Goal: Download file/media

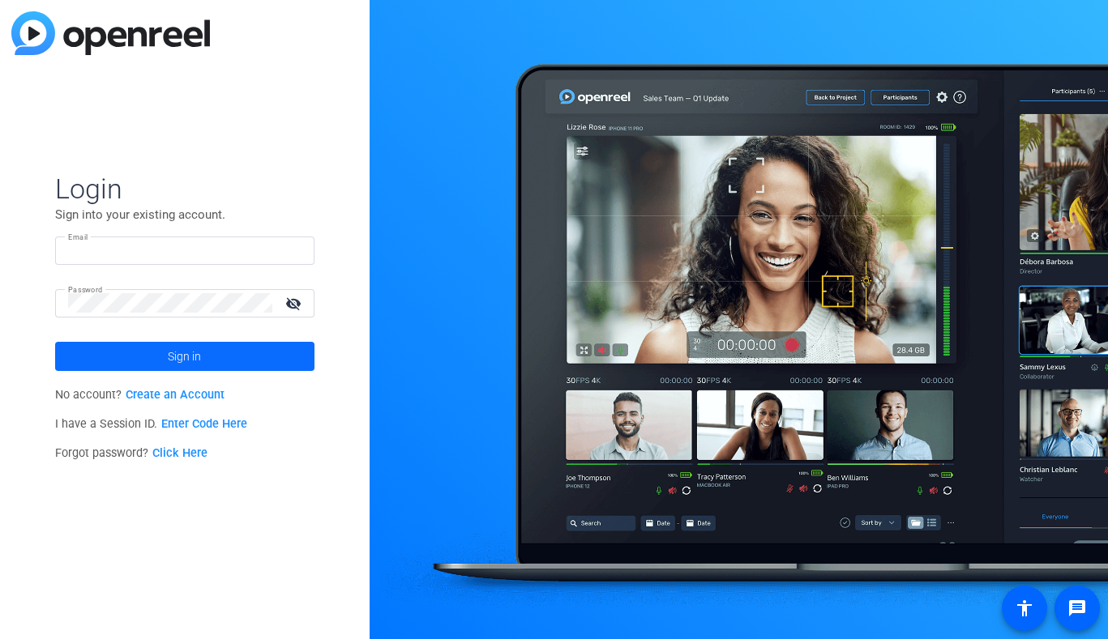
type input "[EMAIL_ADDRESS][DOMAIN_NAME]"
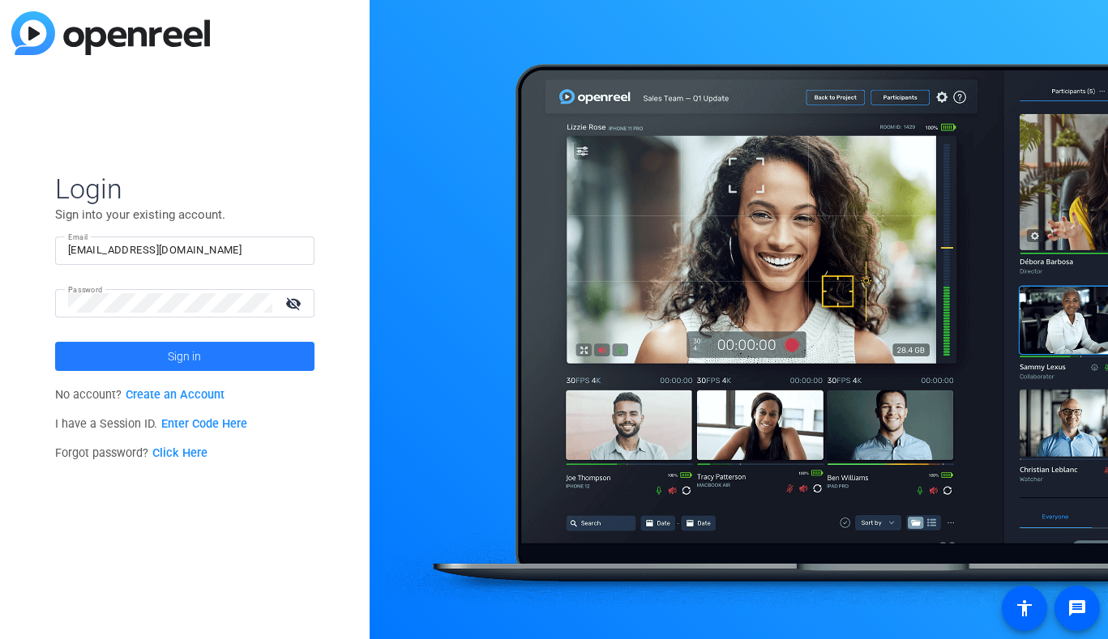
click at [159, 362] on span at bounding box center [184, 356] width 259 height 39
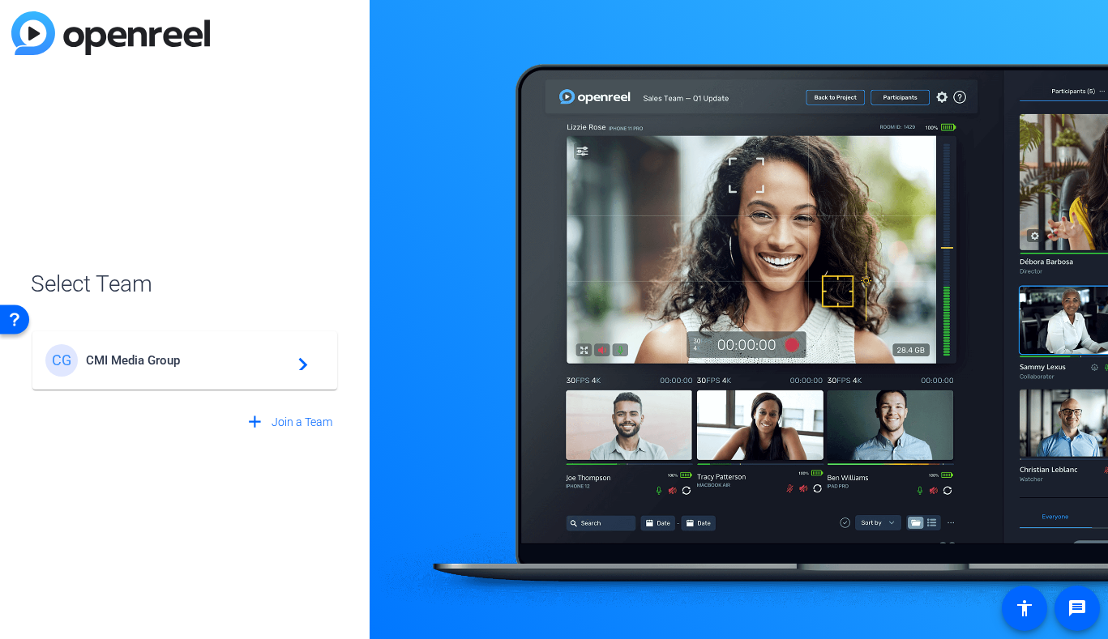
click at [159, 362] on span "CMI Media Group" at bounding box center [187, 360] width 203 height 15
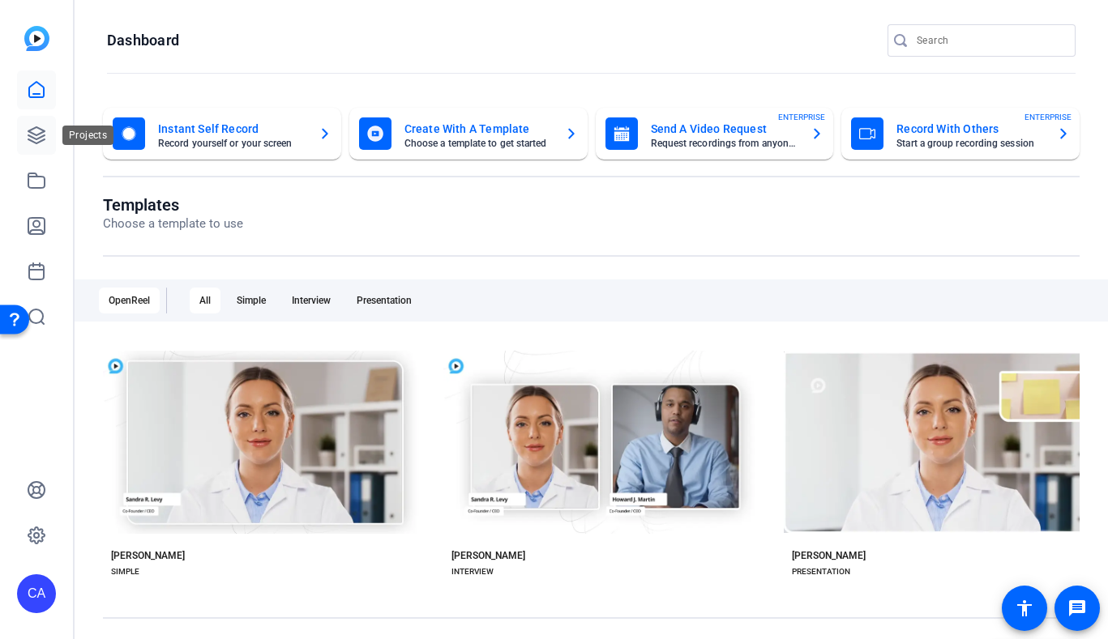
click at [31, 143] on icon at bounding box center [36, 135] width 19 height 19
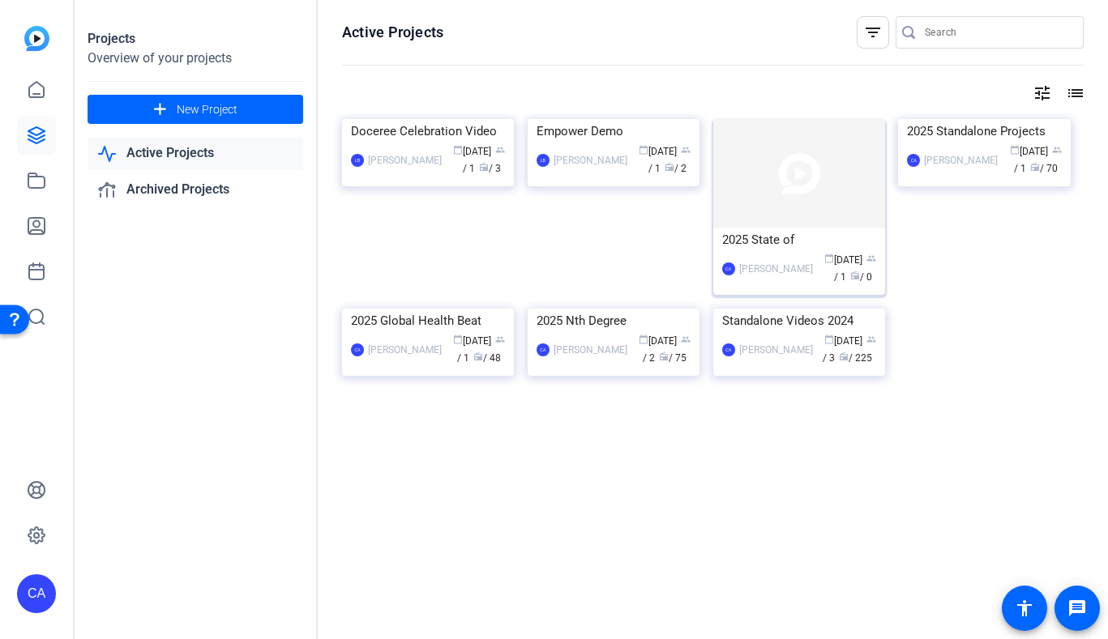
click at [800, 154] on img at bounding box center [799, 173] width 172 height 109
click at [952, 119] on img at bounding box center [984, 119] width 172 height 0
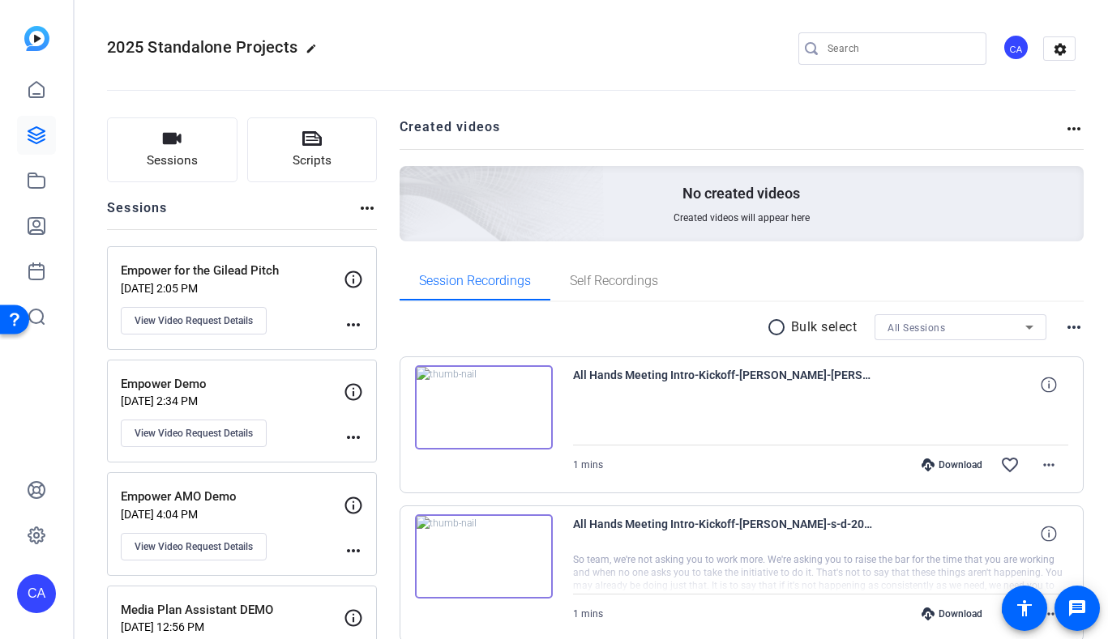
click at [1006, 322] on div "All Sessions" at bounding box center [956, 328] width 138 height 20
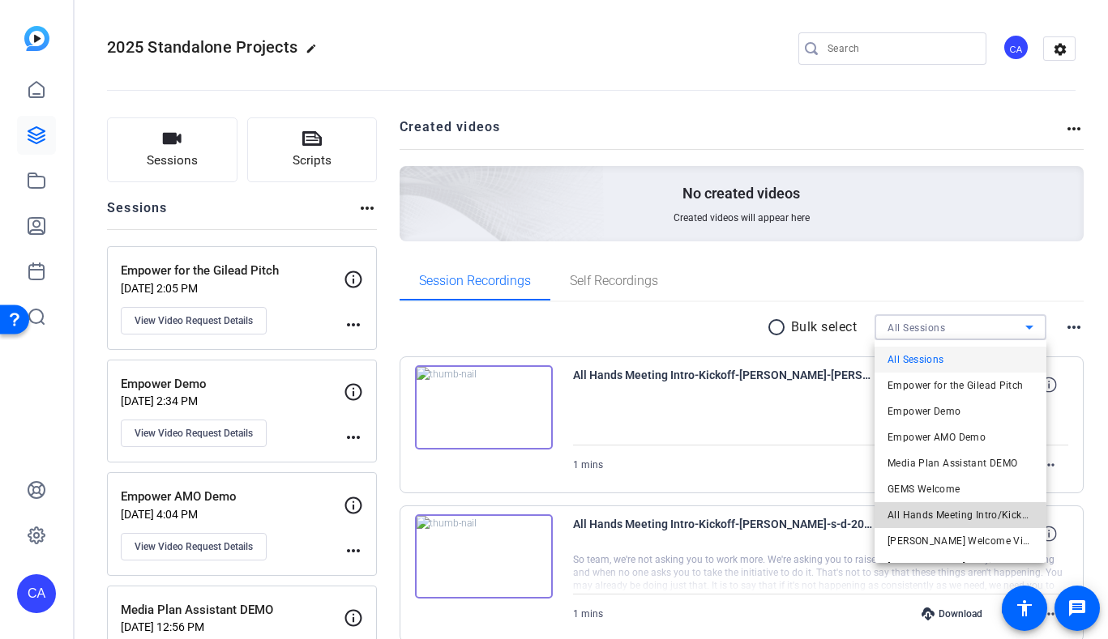
click at [930, 519] on span "All Hands Meeting Intro/Kickoff" at bounding box center [960, 515] width 146 height 19
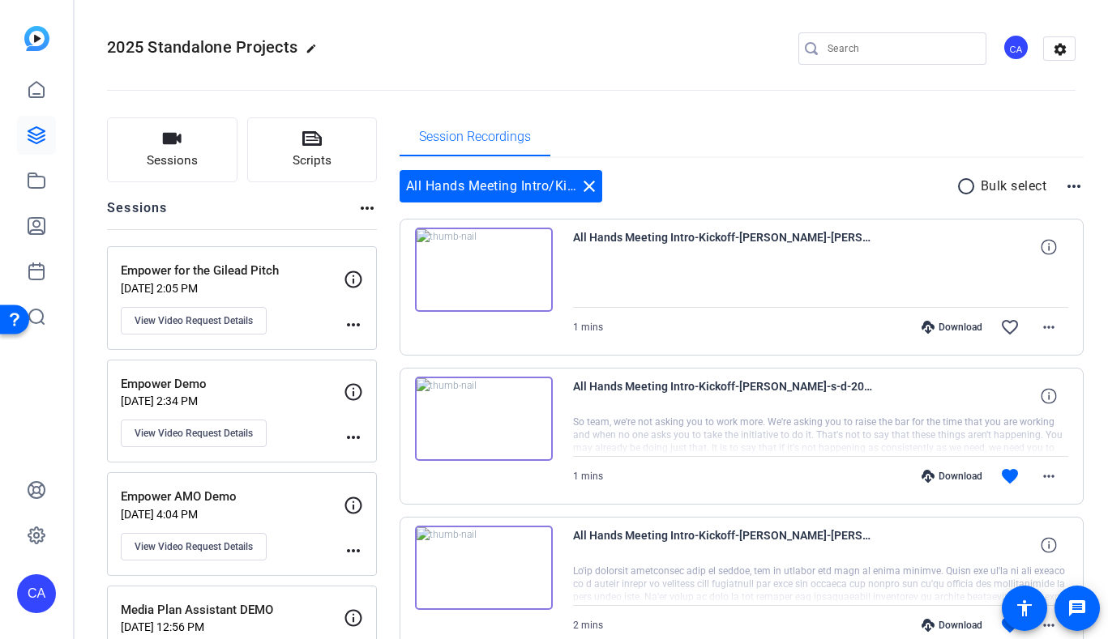
click at [964, 190] on mat-icon "radio_button_unchecked" at bounding box center [968, 186] width 24 height 19
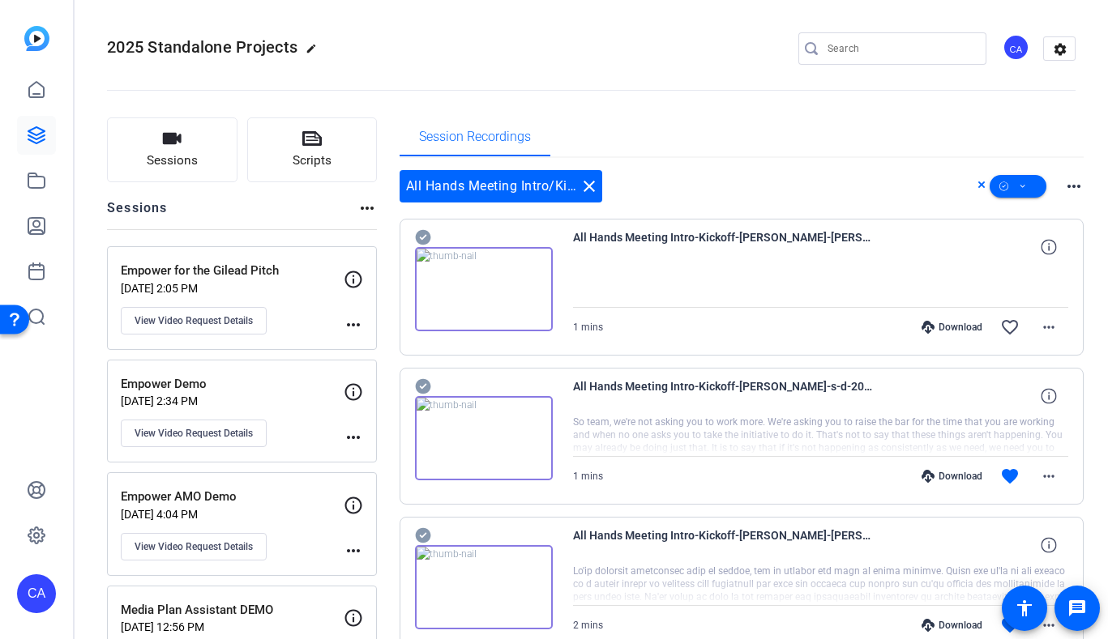
click at [412, 383] on div "All Hands Meeting Intro-Kickoff-[PERSON_NAME]-s-d-2025-09-12-13-44-50-632-0 So …" at bounding box center [742, 436] width 685 height 137
click at [432, 388] on div at bounding box center [484, 429] width 138 height 104
click at [421, 387] on icon at bounding box center [422, 386] width 15 height 15
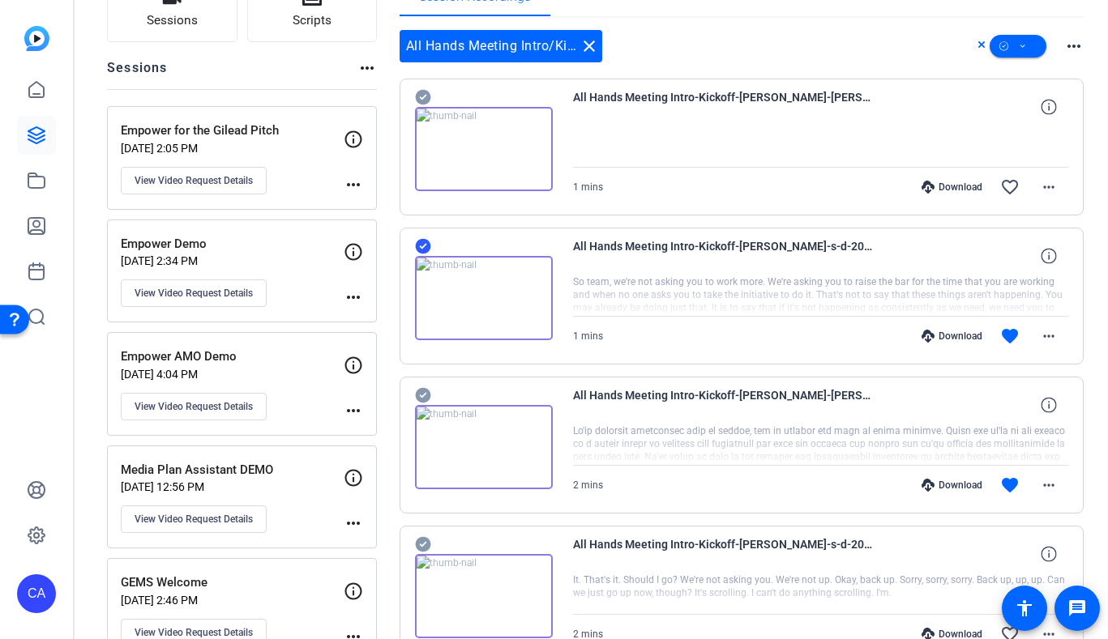
scroll to position [146, 0]
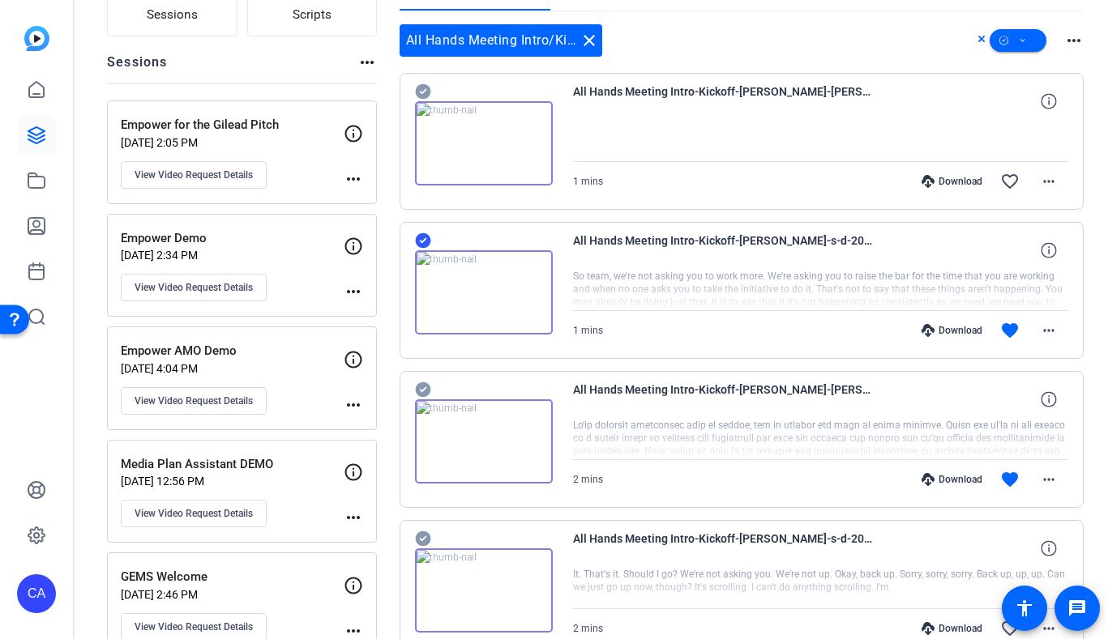
click at [421, 386] on icon at bounding box center [422, 390] width 15 height 15
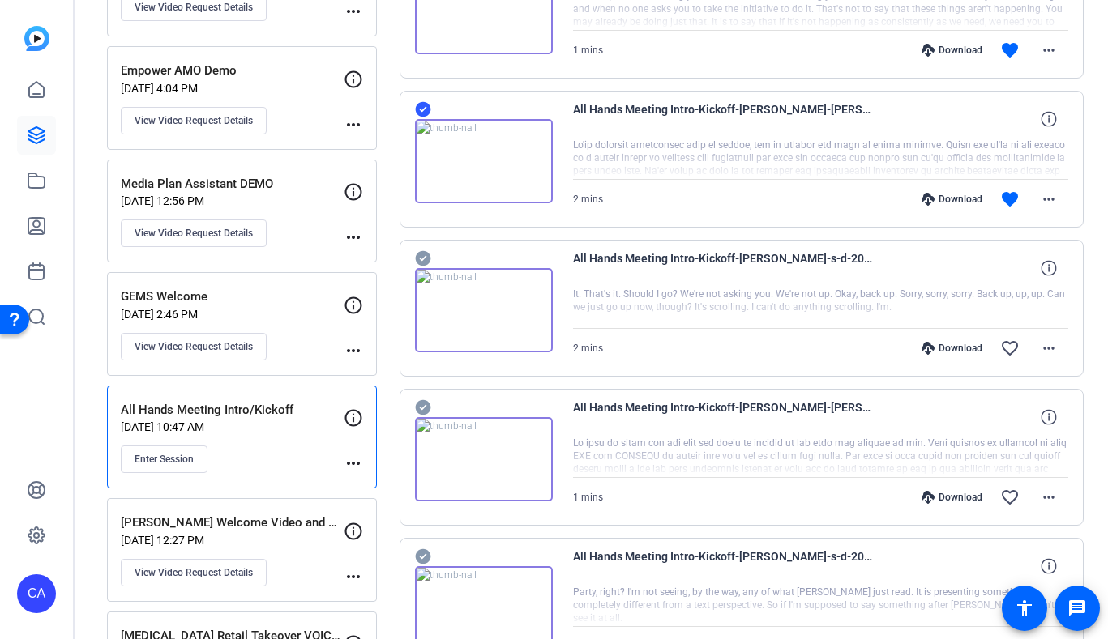
scroll to position [433, 0]
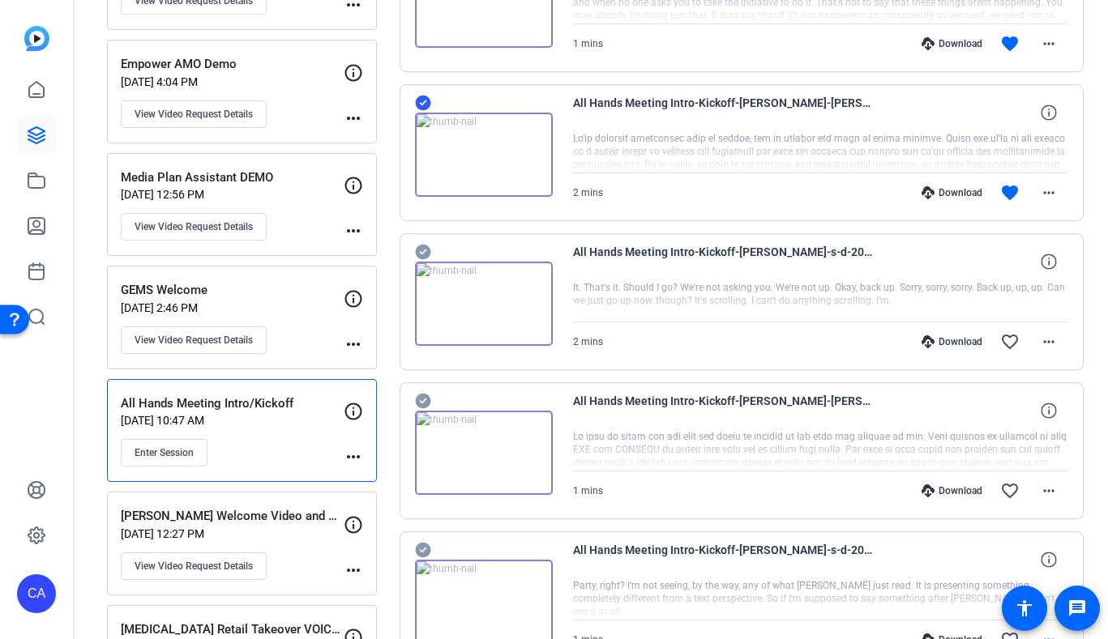
click at [422, 396] on icon at bounding box center [422, 401] width 15 height 15
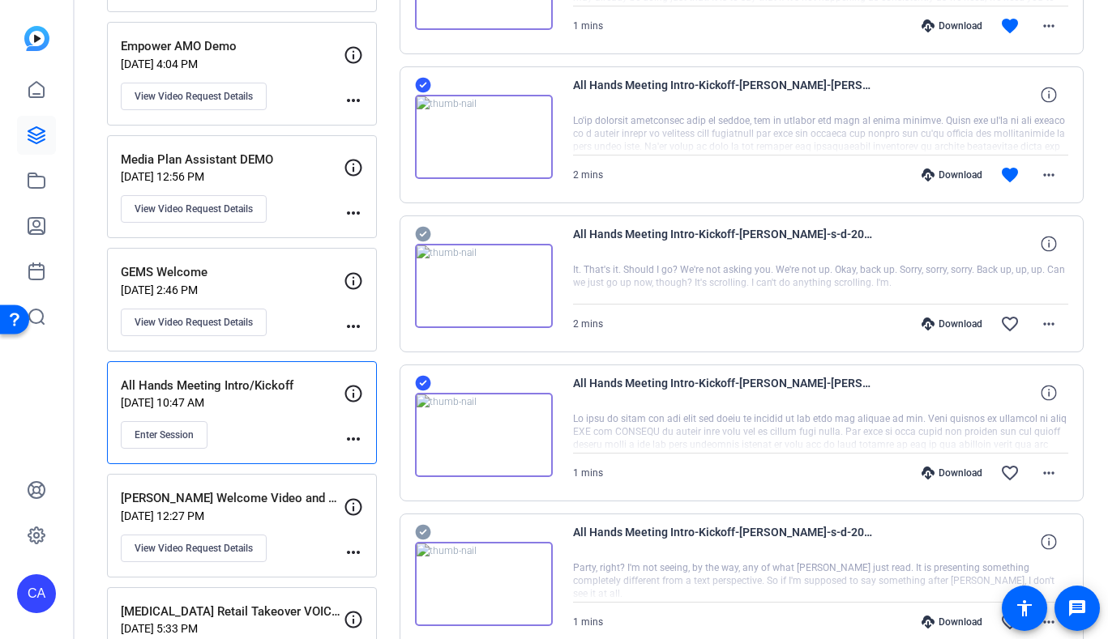
scroll to position [447, 0]
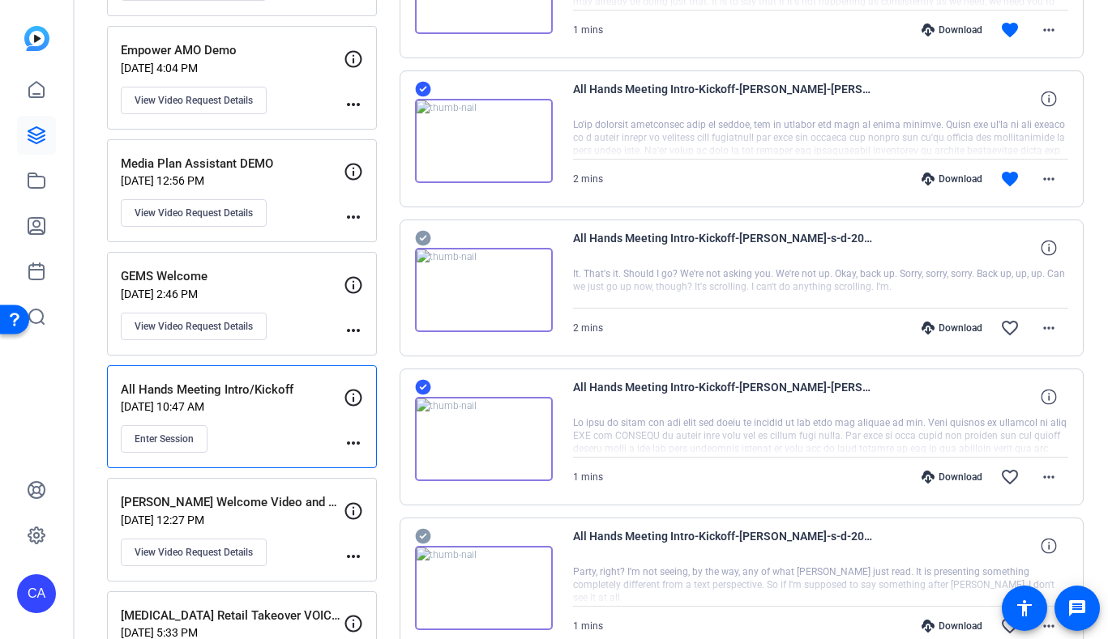
click at [422, 391] on icon at bounding box center [422, 387] width 15 height 15
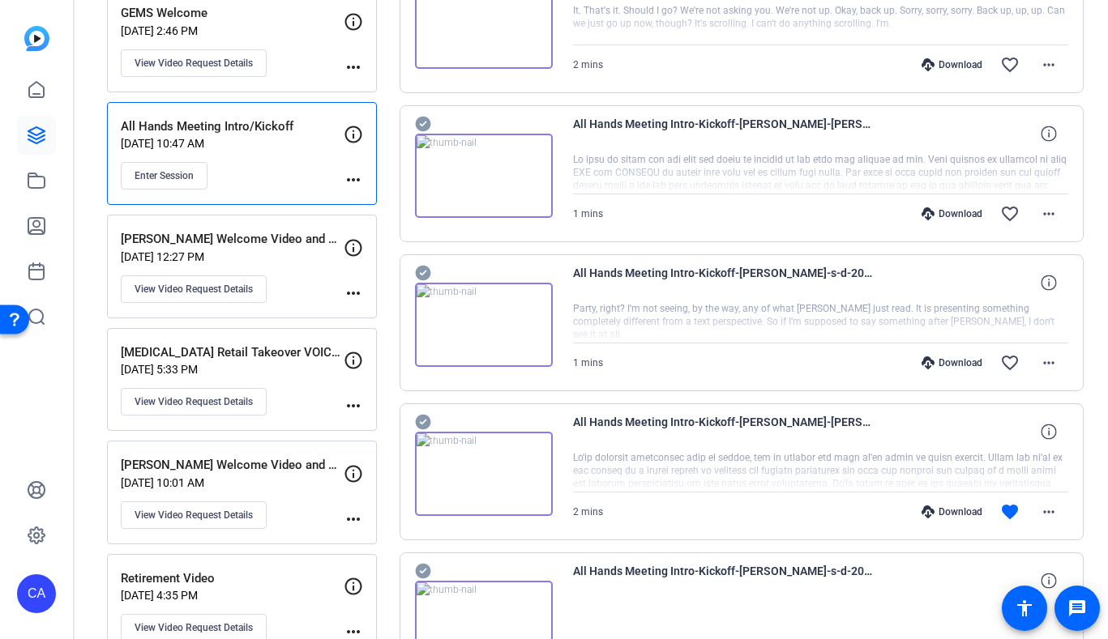
scroll to position [712, 0]
click at [420, 403] on div "All Hands Meeting Intro-Kickoff-[PERSON_NAME]-[PERSON_NAME]-2025-09-12-13-33-12…" at bounding box center [742, 470] width 685 height 137
click at [421, 417] on icon at bounding box center [422, 420] width 15 height 15
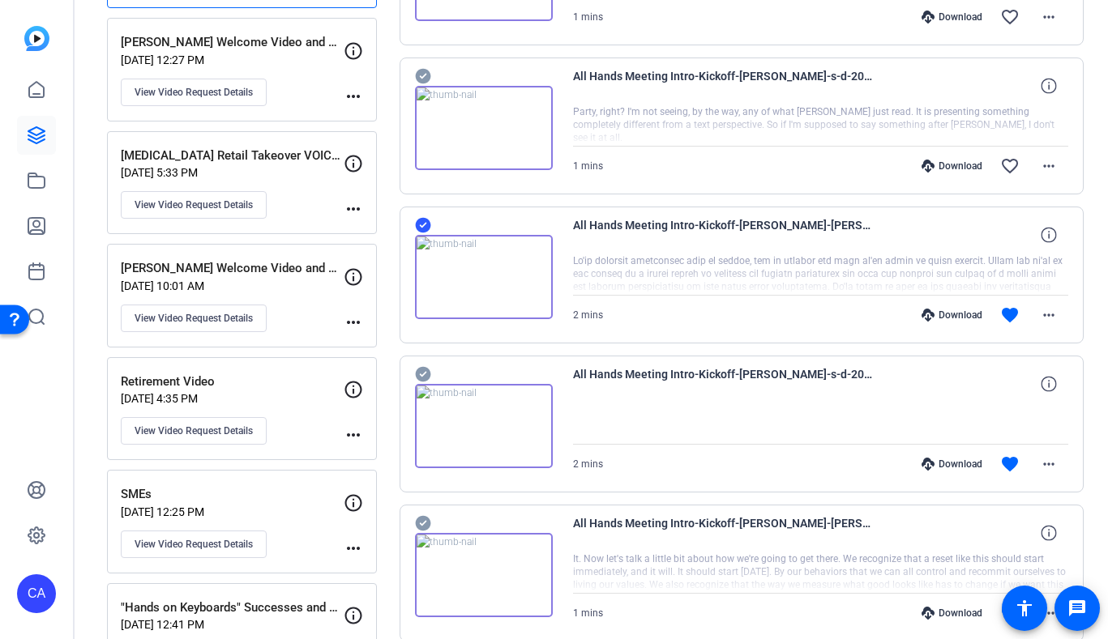
scroll to position [929, 0]
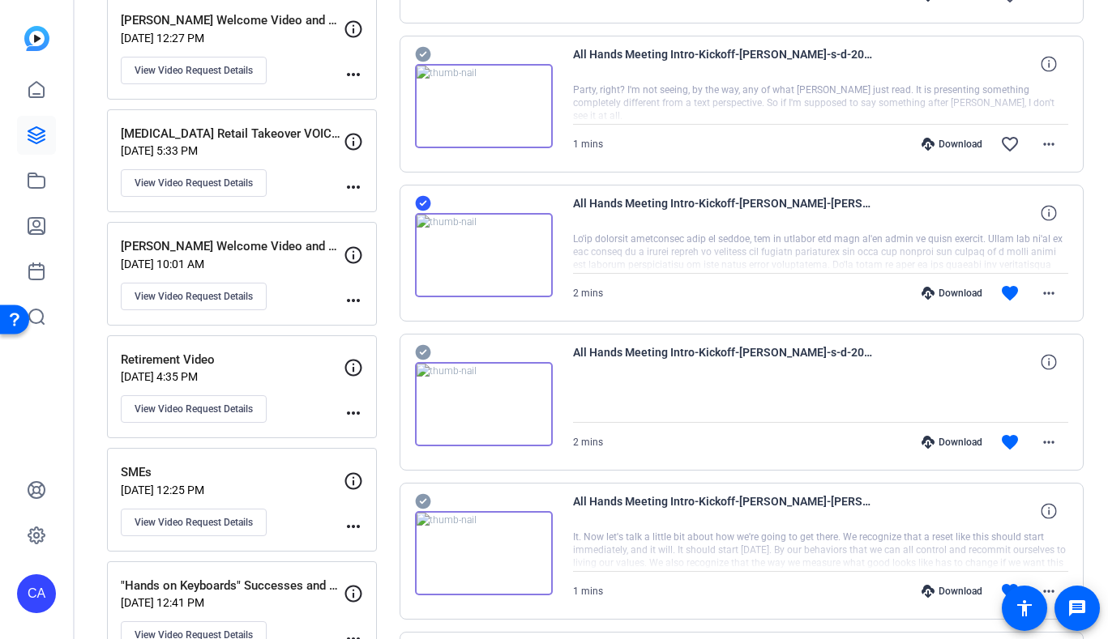
click at [421, 350] on icon at bounding box center [422, 352] width 15 height 15
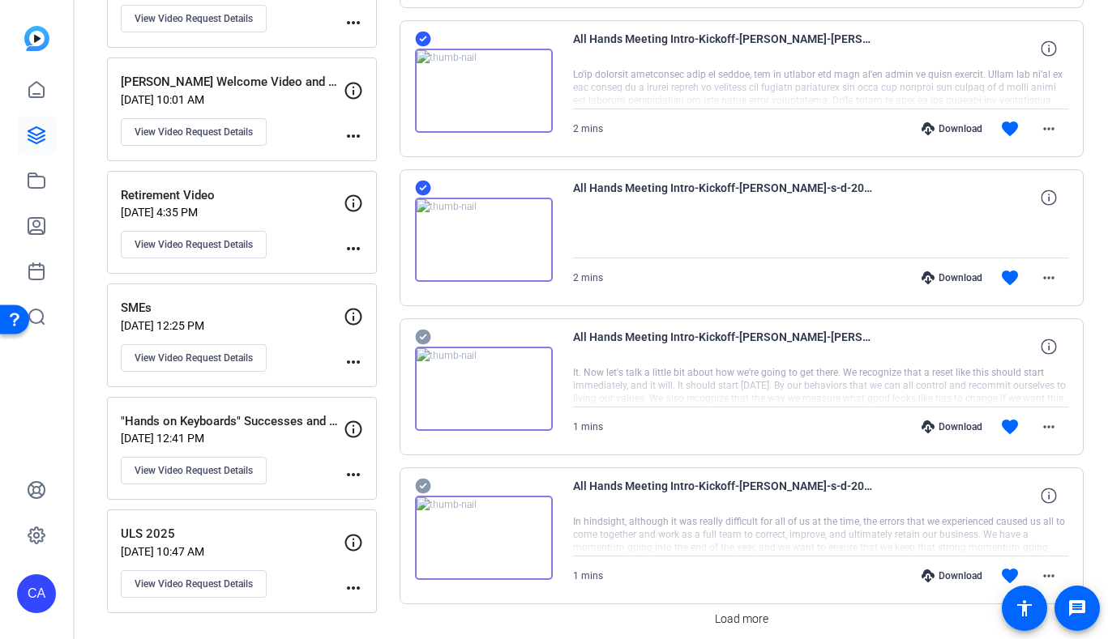
scroll to position [1093, 0]
click at [425, 331] on icon at bounding box center [422, 337] width 15 height 15
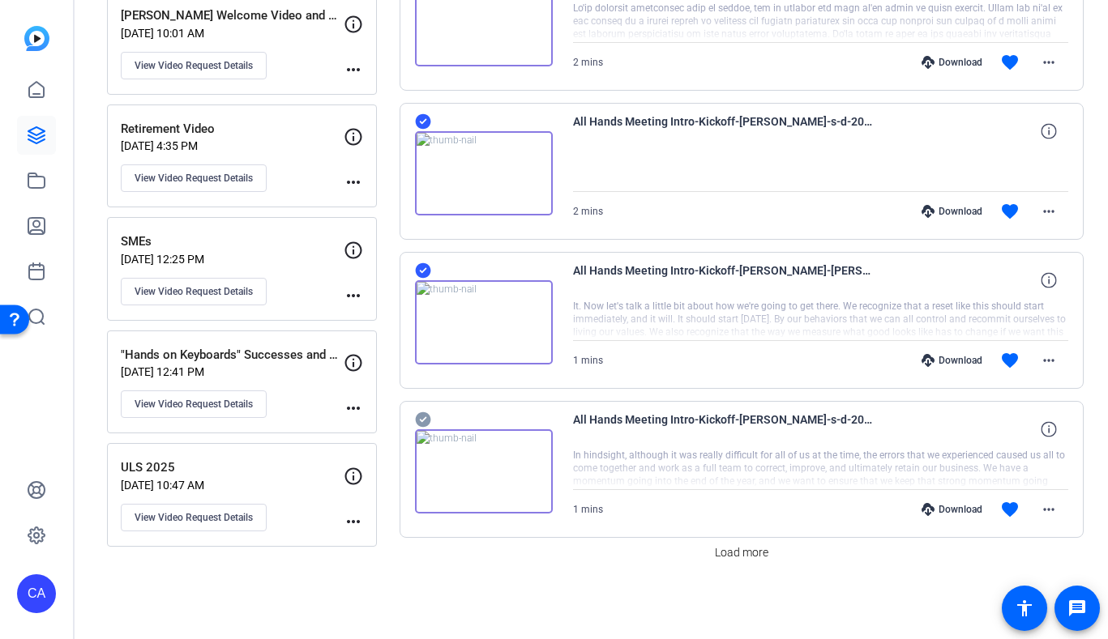
click at [421, 417] on icon at bounding box center [422, 420] width 15 height 15
click at [759, 555] on span "Load more" at bounding box center [741, 553] width 53 height 17
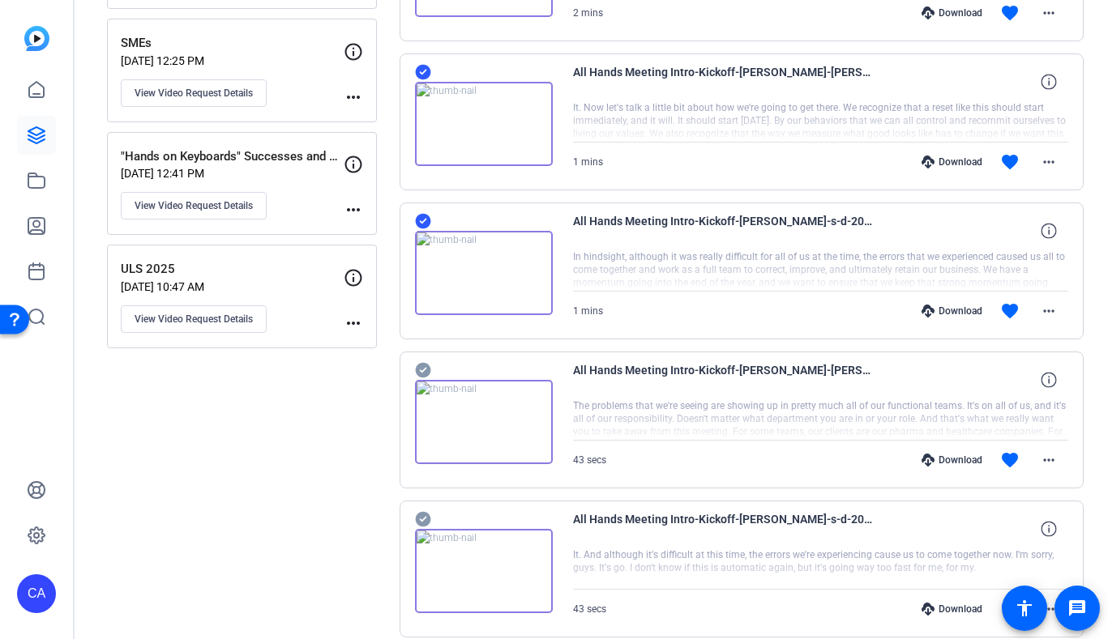
scroll to position [1366, 0]
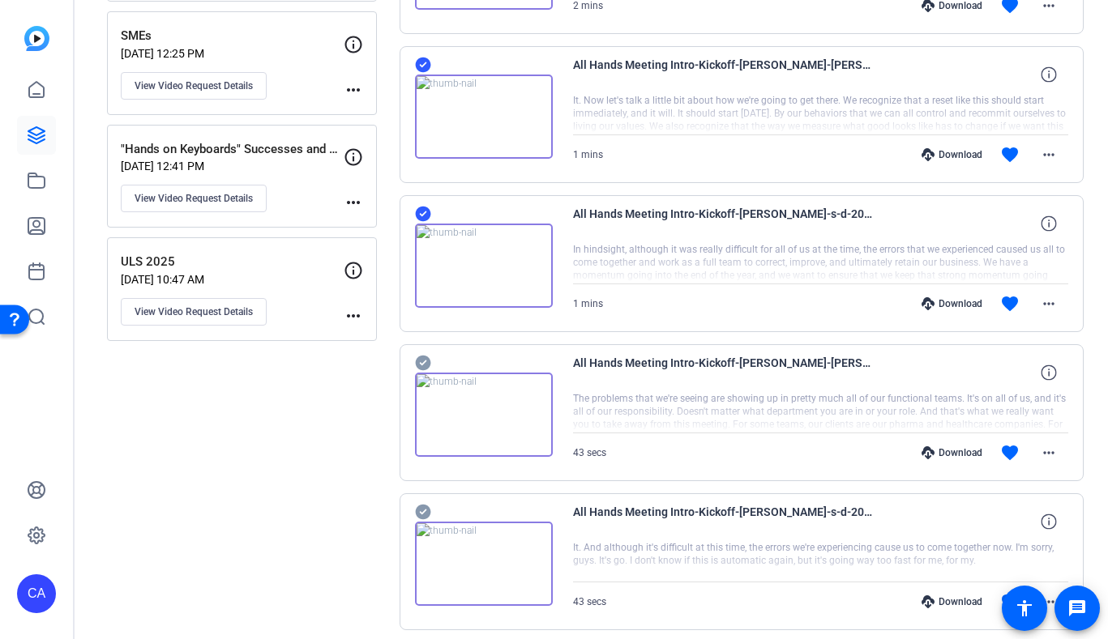
click at [417, 361] on icon at bounding box center [422, 363] width 15 height 15
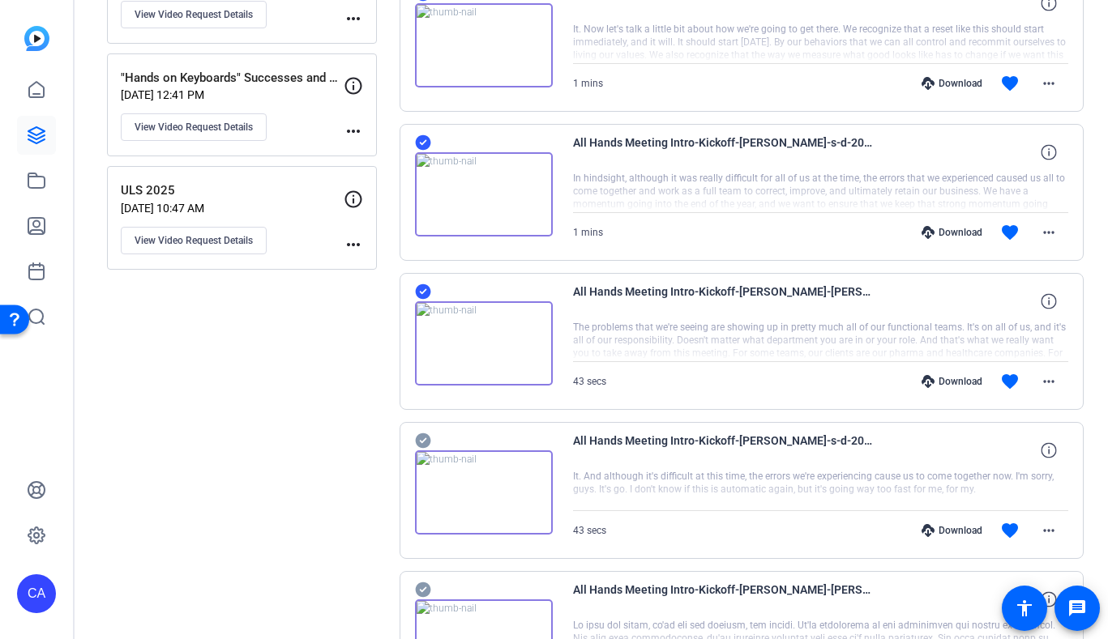
scroll to position [1444, 0]
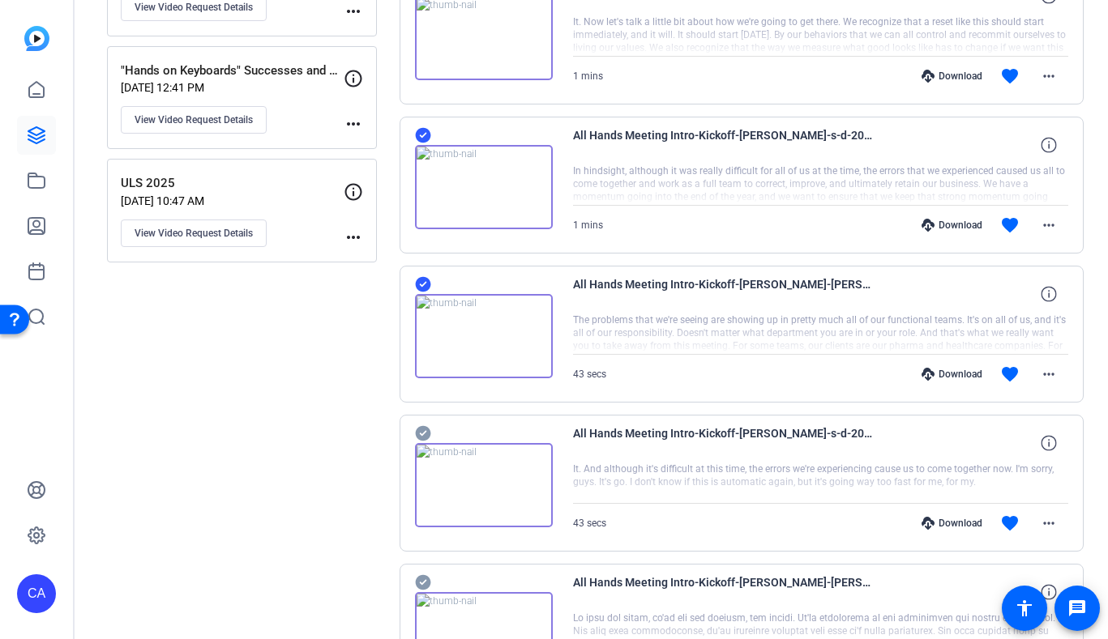
click at [419, 439] on icon at bounding box center [422, 433] width 15 height 15
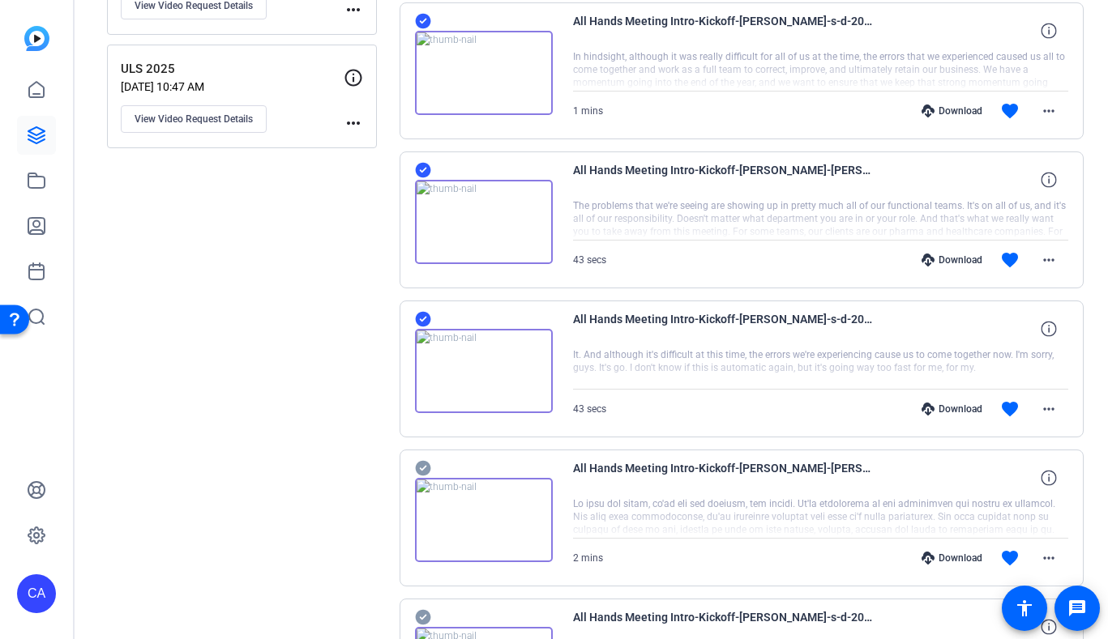
scroll to position [1617, 0]
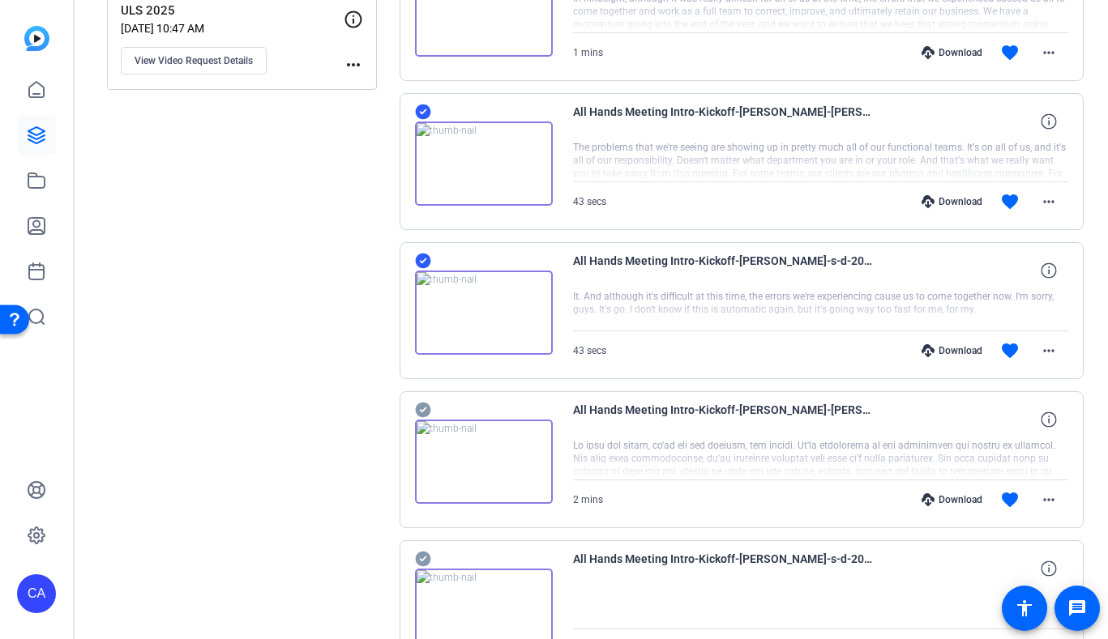
click at [424, 413] on icon at bounding box center [422, 410] width 15 height 15
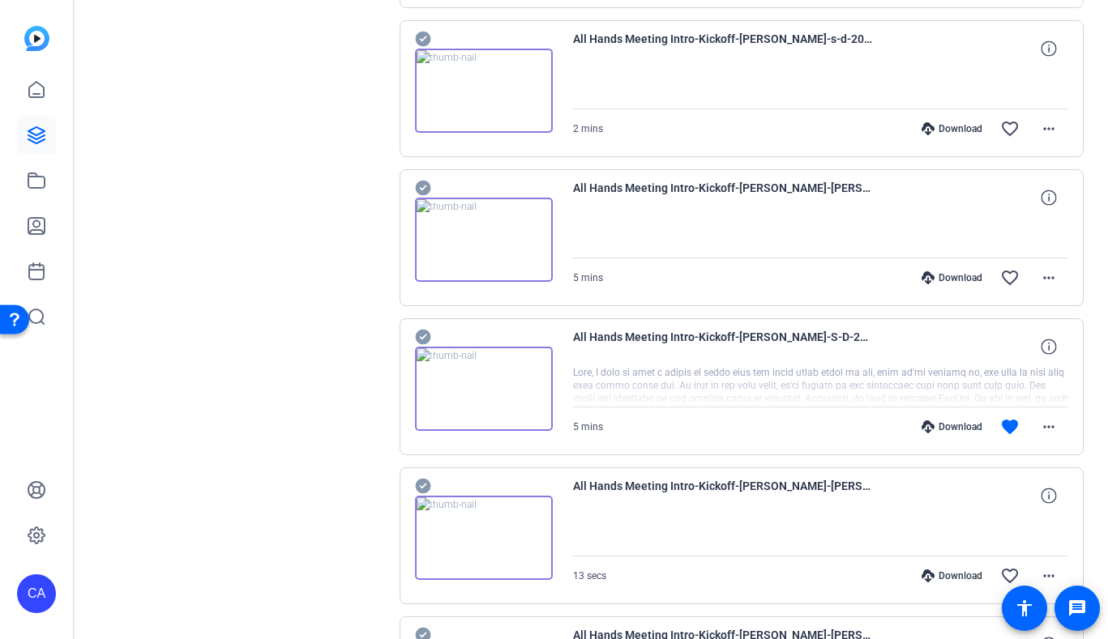
scroll to position [2160, 0]
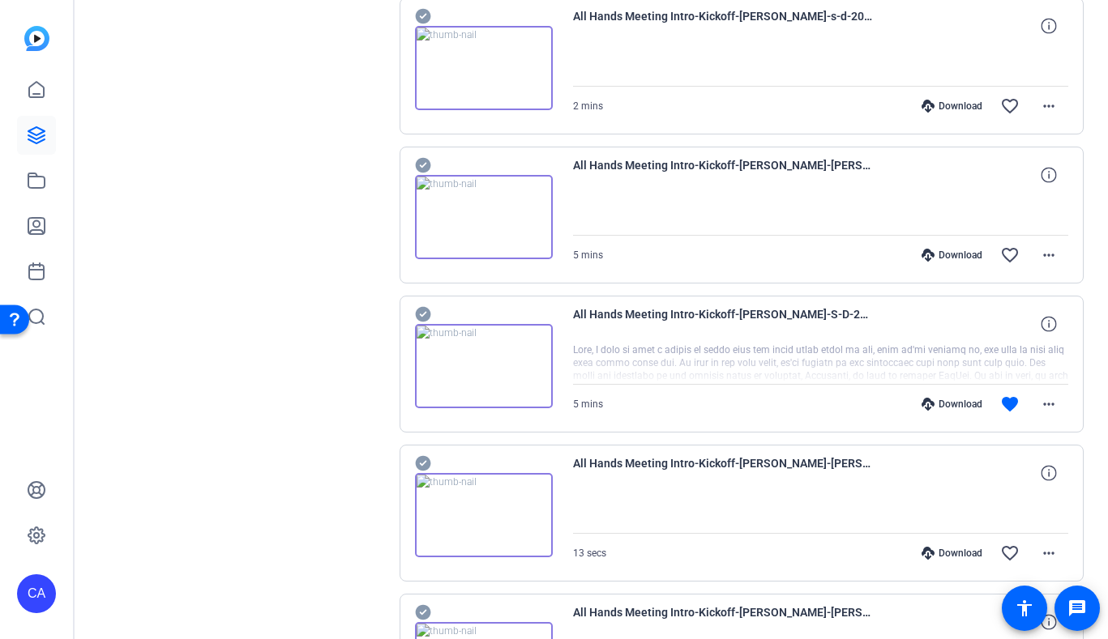
click at [422, 310] on icon at bounding box center [422, 314] width 15 height 15
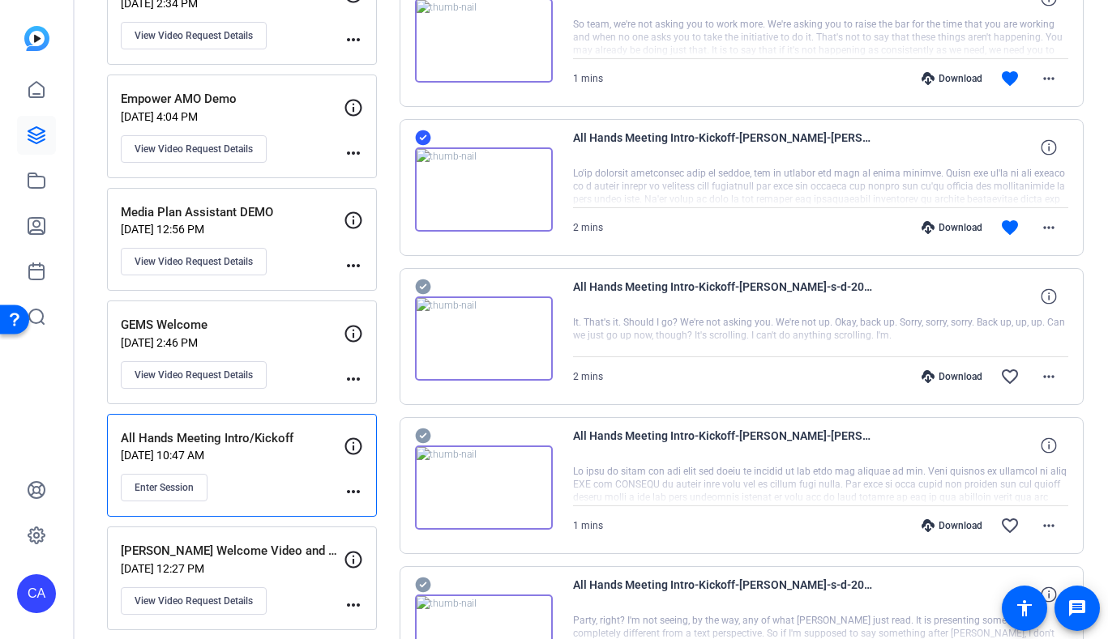
scroll to position [0, 0]
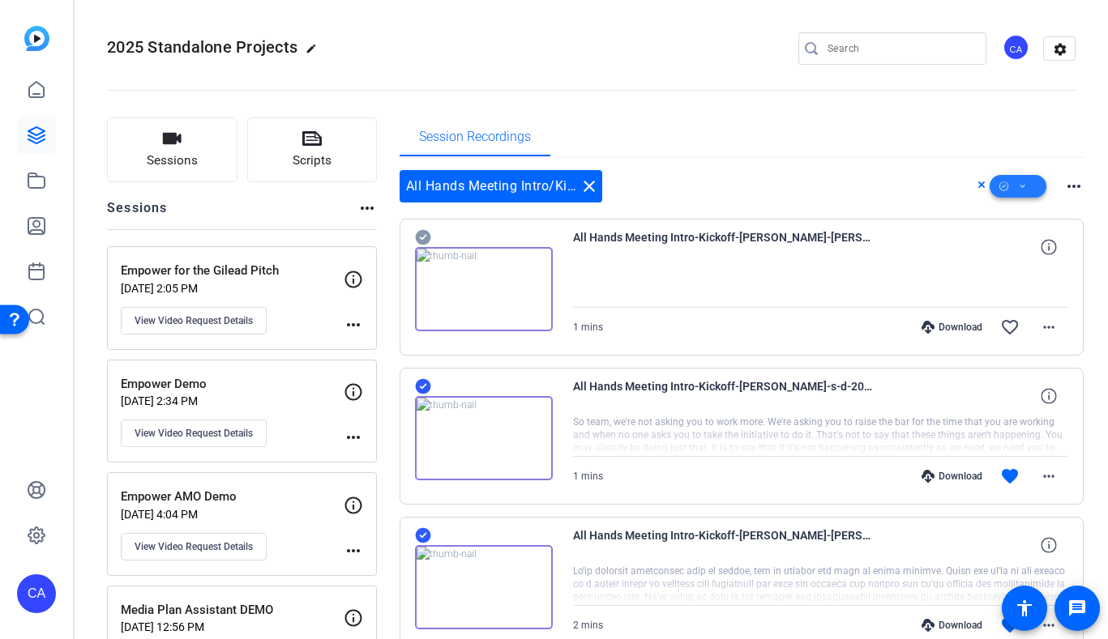
click at [1033, 182] on span at bounding box center [1018, 186] width 57 height 39
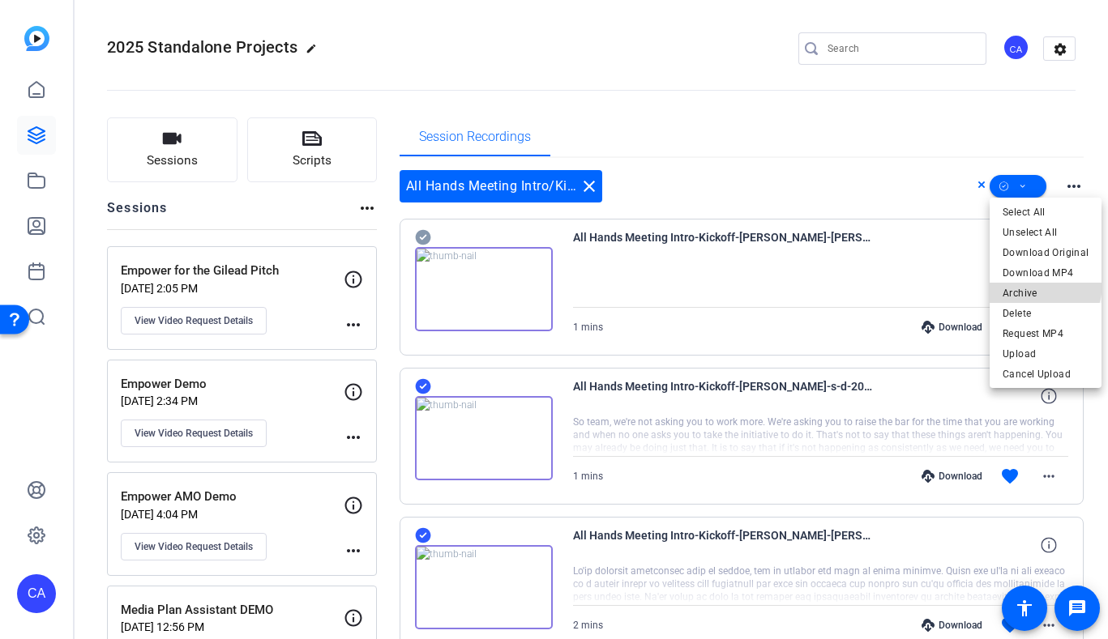
click at [1029, 284] on span "Archive" at bounding box center [1046, 293] width 86 height 19
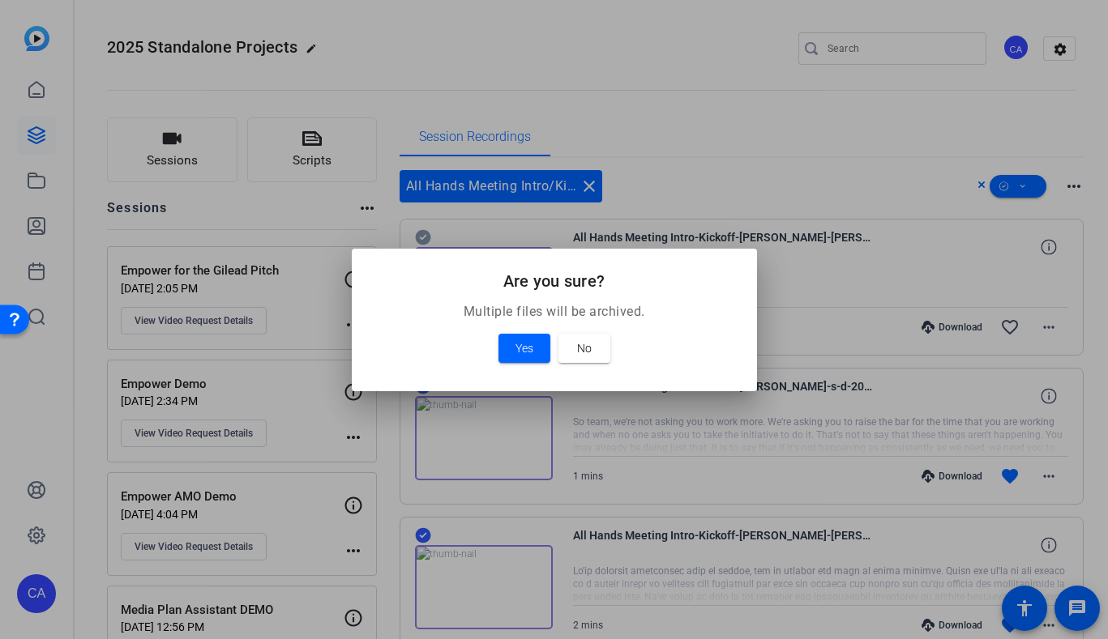
click at [1029, 284] on div at bounding box center [554, 319] width 1108 height 639
click at [599, 355] on span at bounding box center [584, 348] width 52 height 39
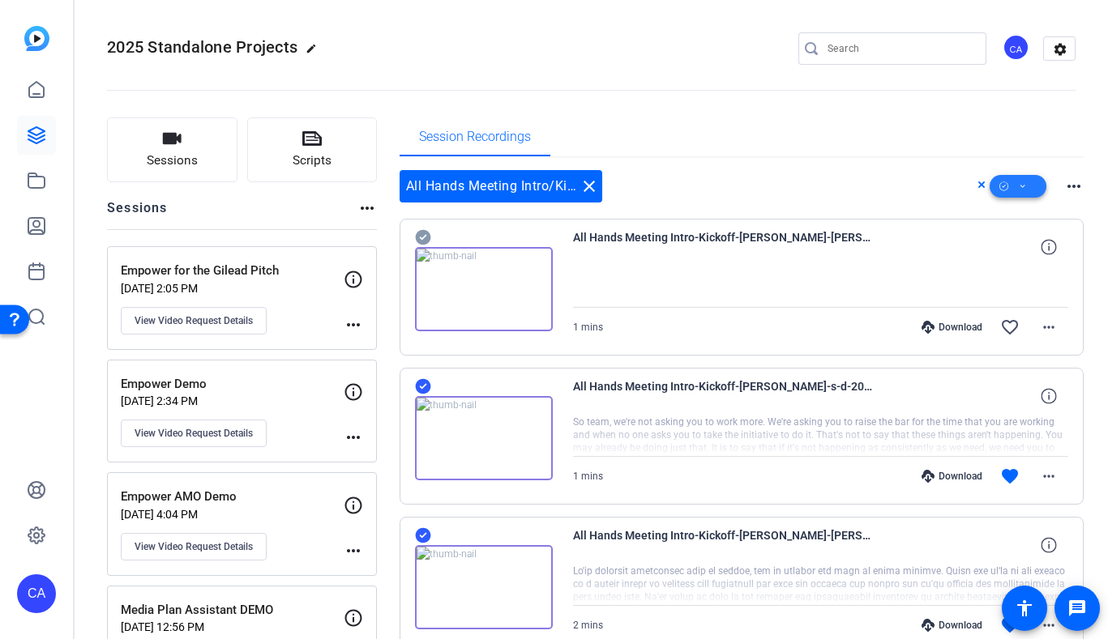
click at [1029, 188] on span at bounding box center [1018, 186] width 57 height 39
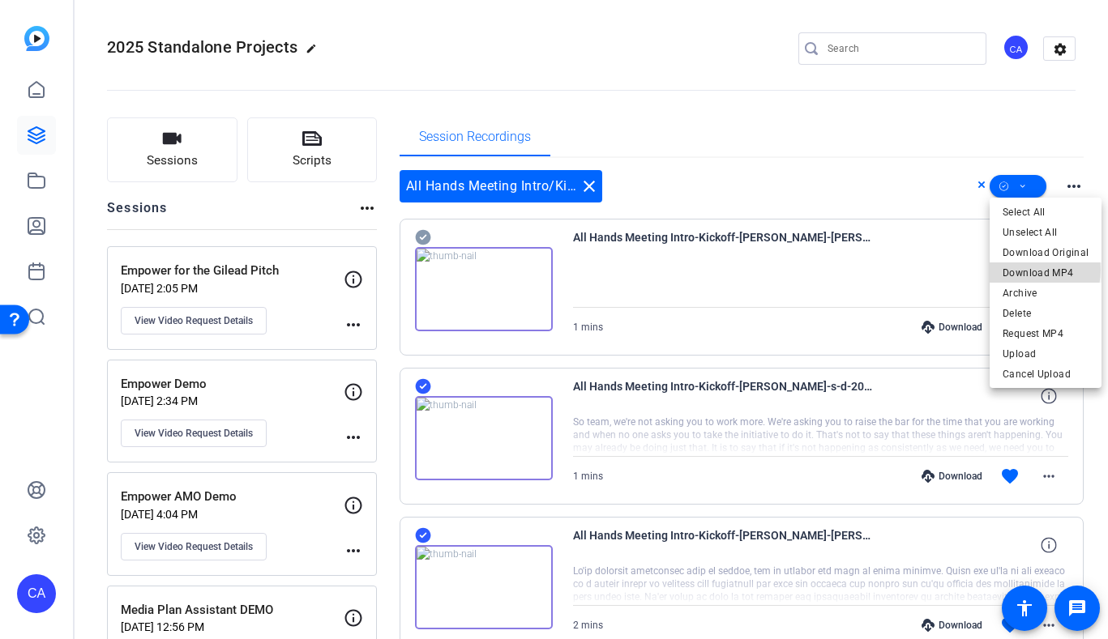
click at [1023, 270] on span "Download MP4" at bounding box center [1046, 272] width 86 height 19
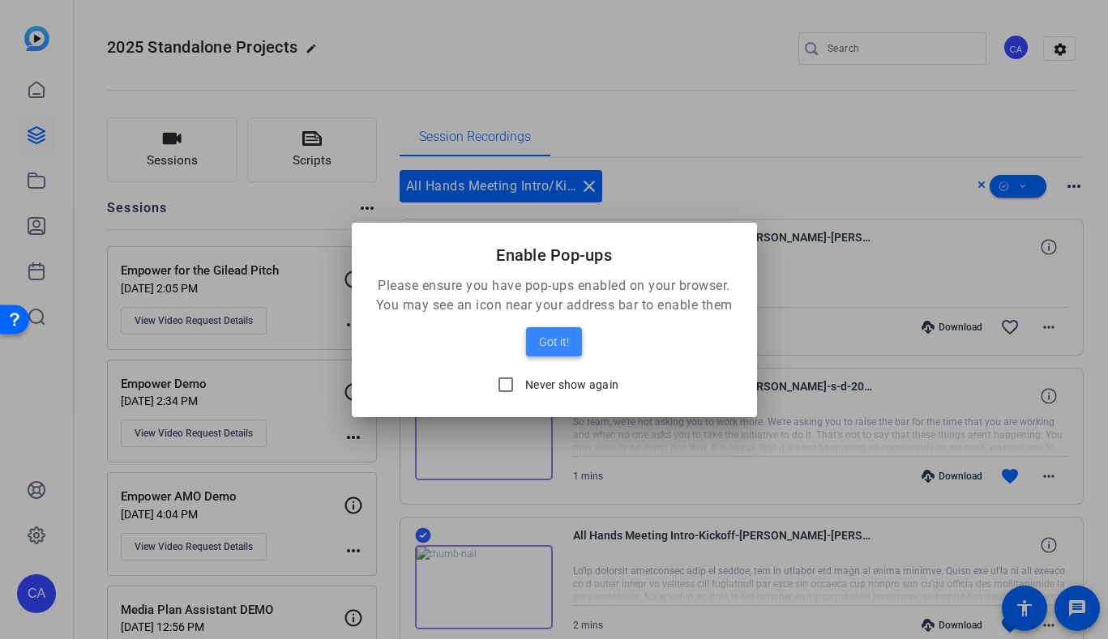
click at [545, 337] on span "Got it!" at bounding box center [554, 341] width 30 height 19
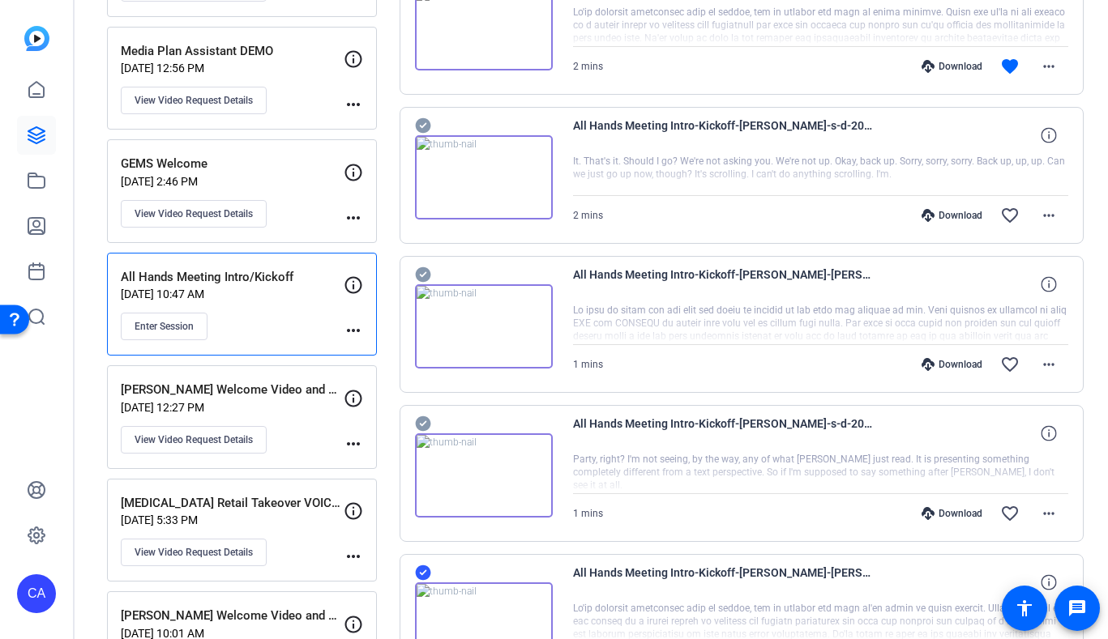
scroll to position [563, 0]
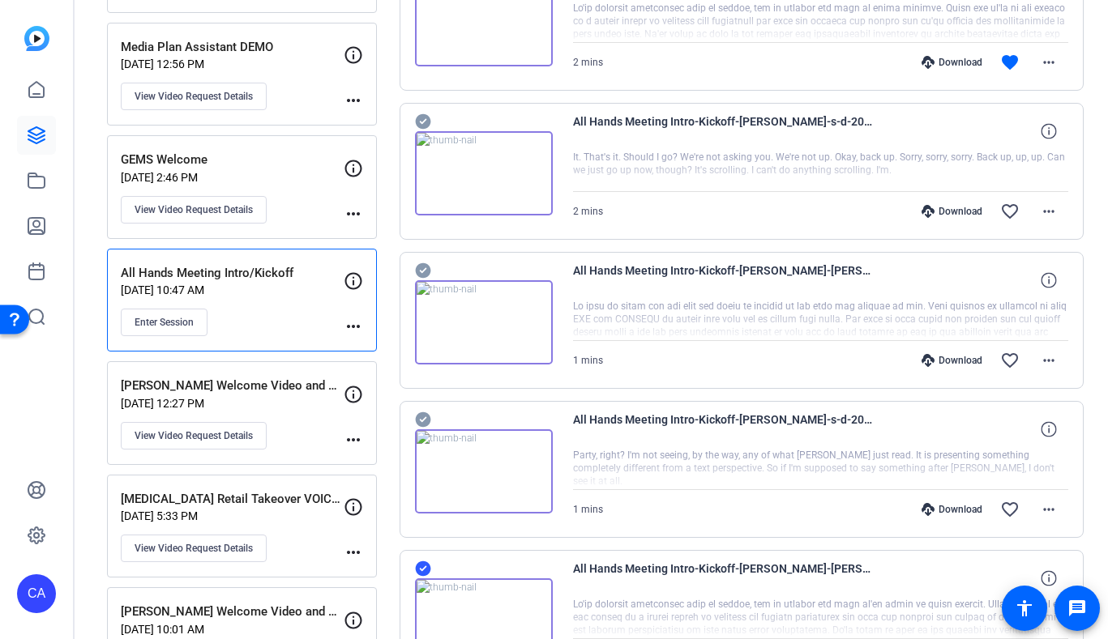
click at [480, 330] on img at bounding box center [484, 322] width 138 height 84
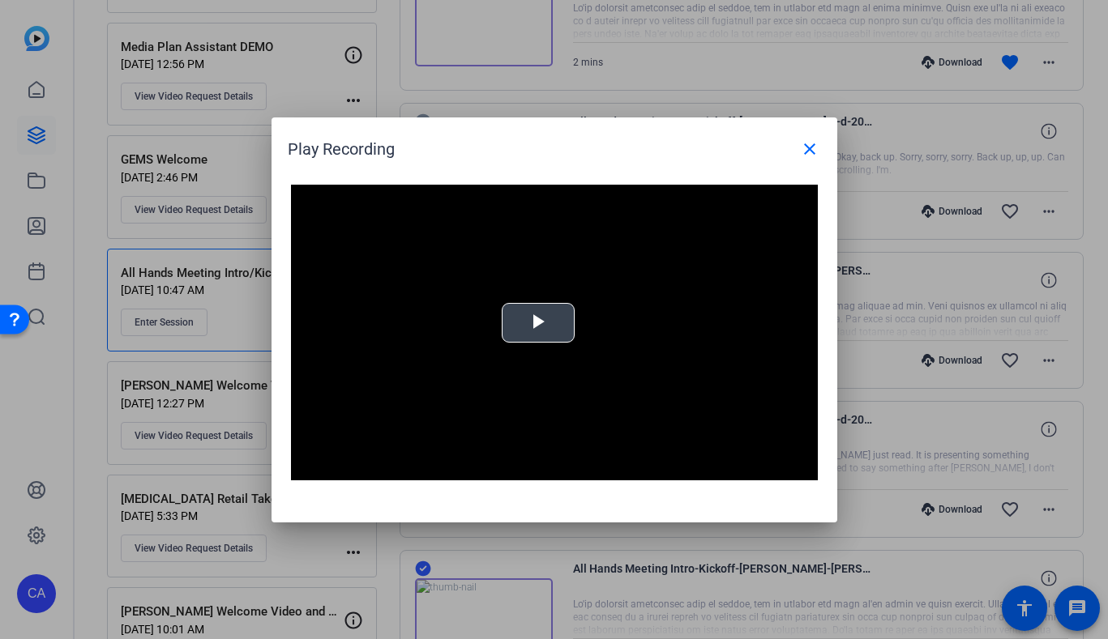
click at [538, 323] on span "Video Player" at bounding box center [538, 323] width 0 height 0
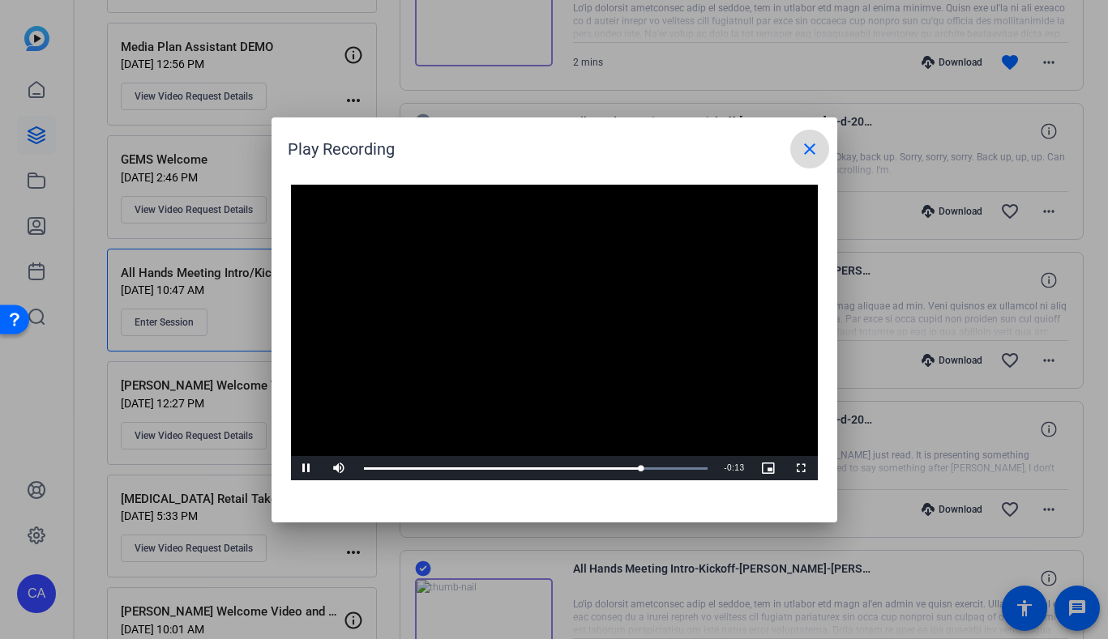
click at [802, 149] on mat-icon "close" at bounding box center [809, 148] width 19 height 19
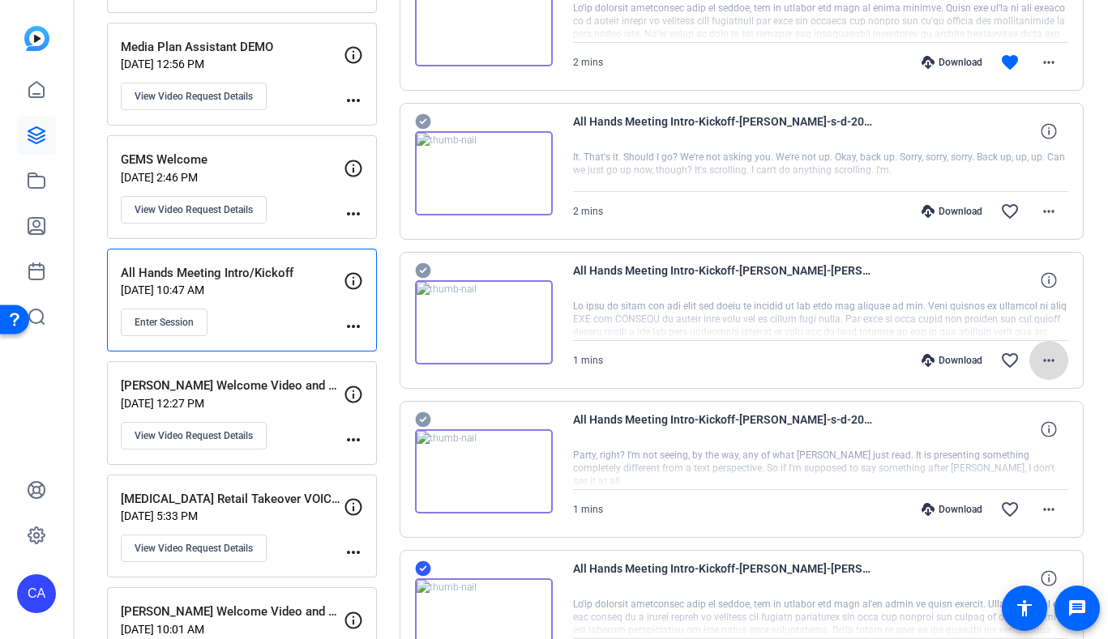
click at [1054, 368] on mat-icon "more_horiz" at bounding box center [1048, 360] width 19 height 19
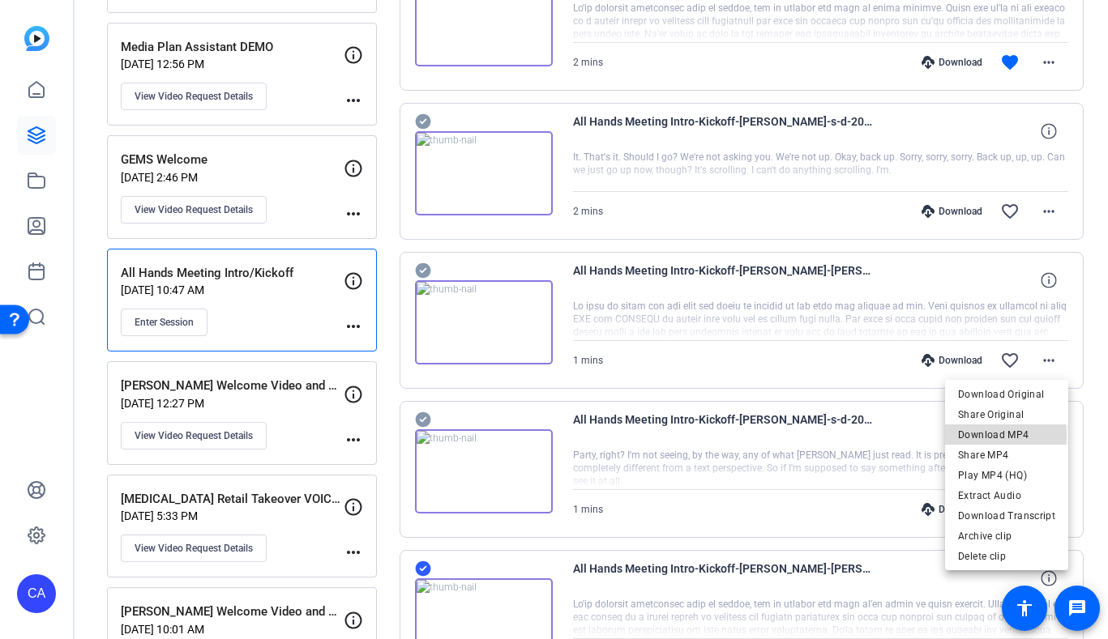
click at [991, 436] on span "Download MP4" at bounding box center [1006, 435] width 97 height 19
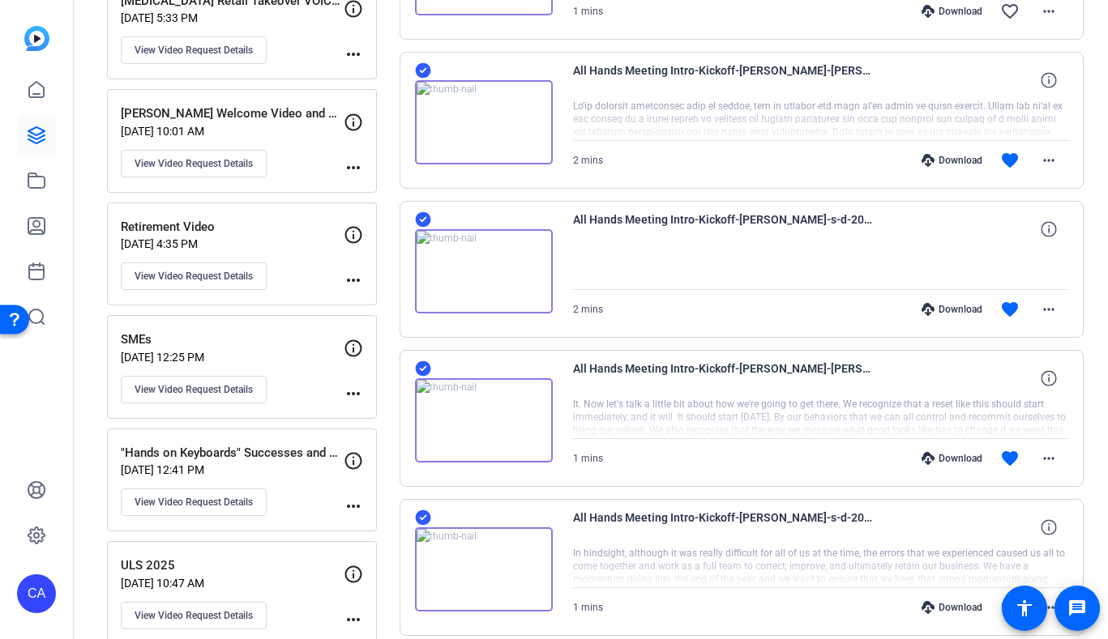
scroll to position [1063, 0]
click at [479, 417] on img at bounding box center [484, 420] width 138 height 84
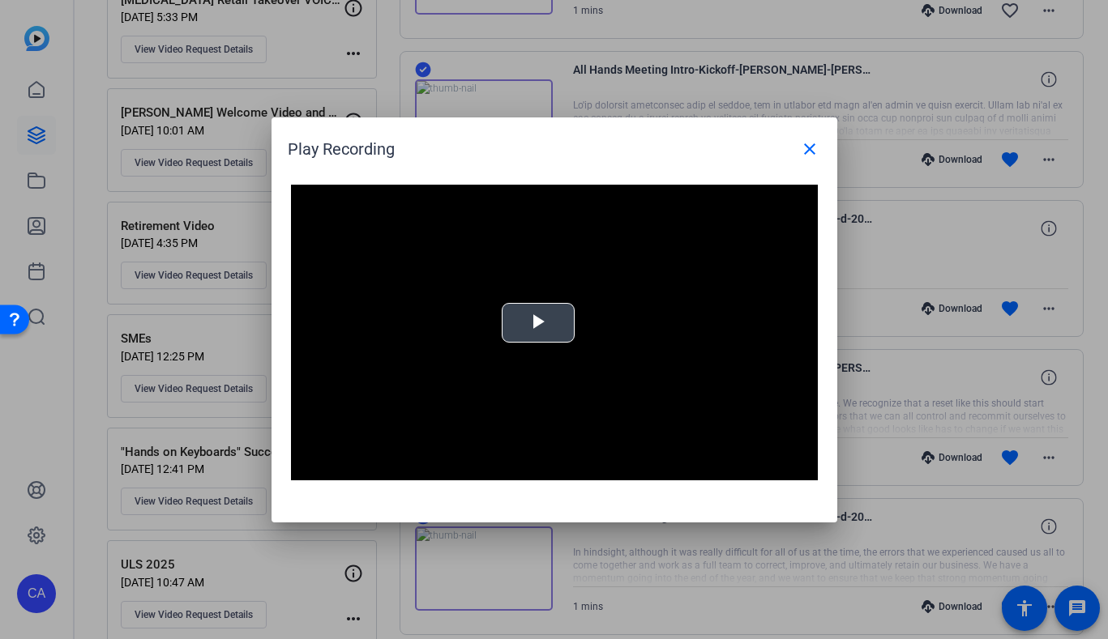
click at [538, 323] on span "Video Player" at bounding box center [538, 323] width 0 height 0
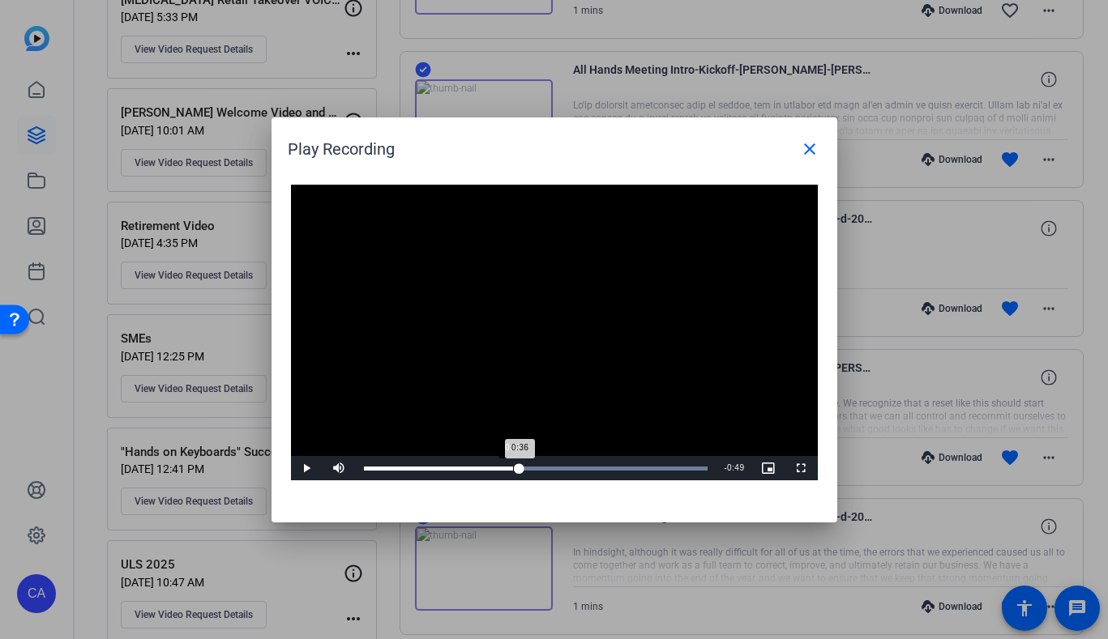
drag, startPoint x: 405, startPoint y: 466, endPoint x: 511, endPoint y: 472, distance: 106.3
click at [511, 472] on div "Loaded : 100.00% 0:37 0:36" at bounding box center [536, 468] width 361 height 24
click at [311, 468] on span "Video Player" at bounding box center [307, 468] width 32 height 0
click at [798, 153] on span at bounding box center [809, 149] width 39 height 39
